Goal: Navigation & Orientation: Understand site structure

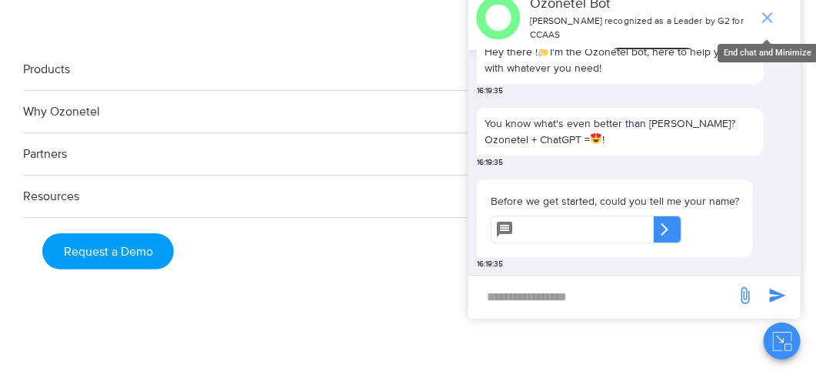
click at [769, 16] on icon "end chat or minimize" at bounding box center [767, 17] width 11 height 11
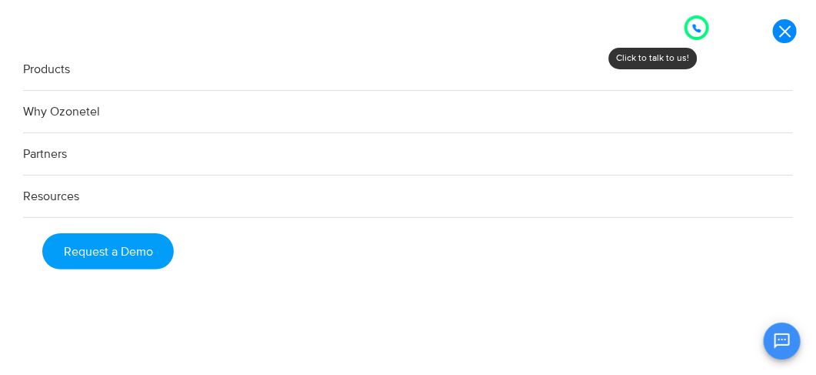
scroll to position [48, 0]
click at [48, 75] on link "Products" at bounding box center [408, 69] width 770 height 42
click at [52, 63] on link "Products" at bounding box center [408, 69] width 770 height 42
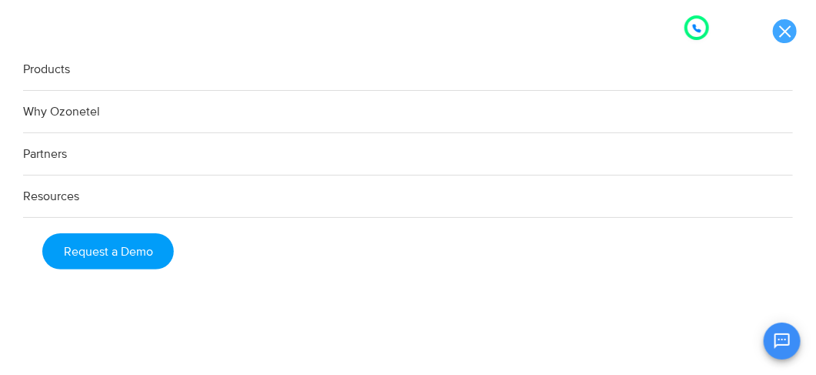
click at [788, 28] on link at bounding box center [785, 31] width 24 height 24
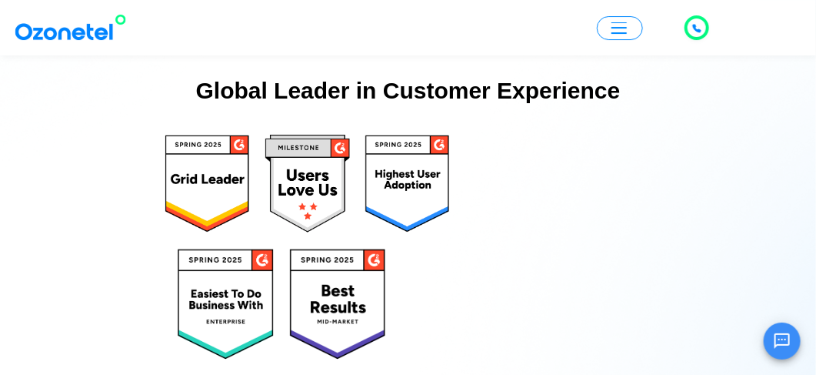
scroll to position [7999, 0]
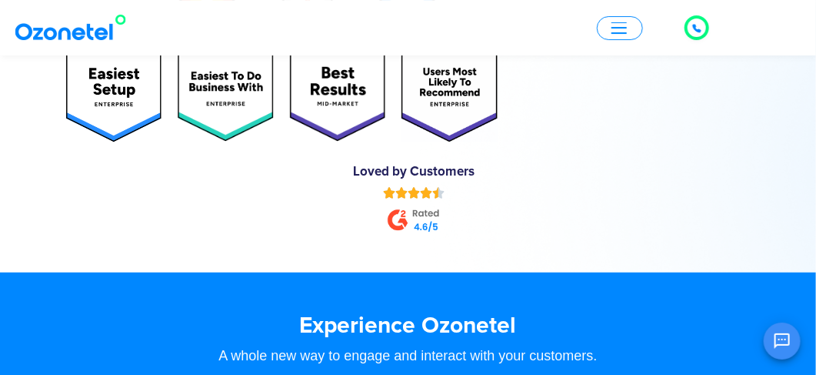
click at [609, 19] on button "button" at bounding box center [620, 28] width 46 height 24
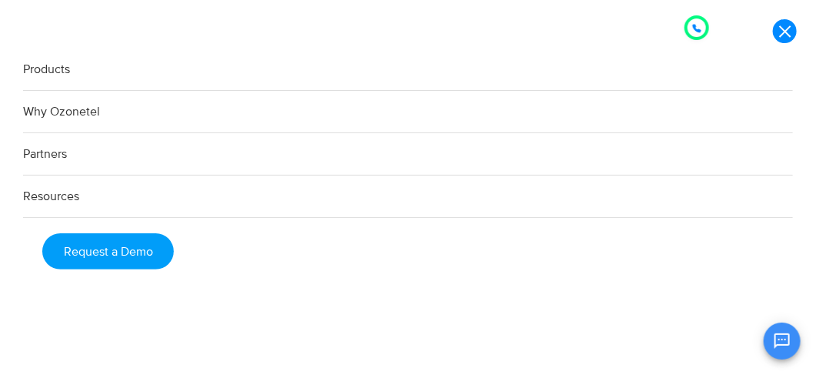
click at [44, 76] on link "Products" at bounding box center [408, 69] width 770 height 42
